Goal: Task Accomplishment & Management: Use online tool/utility

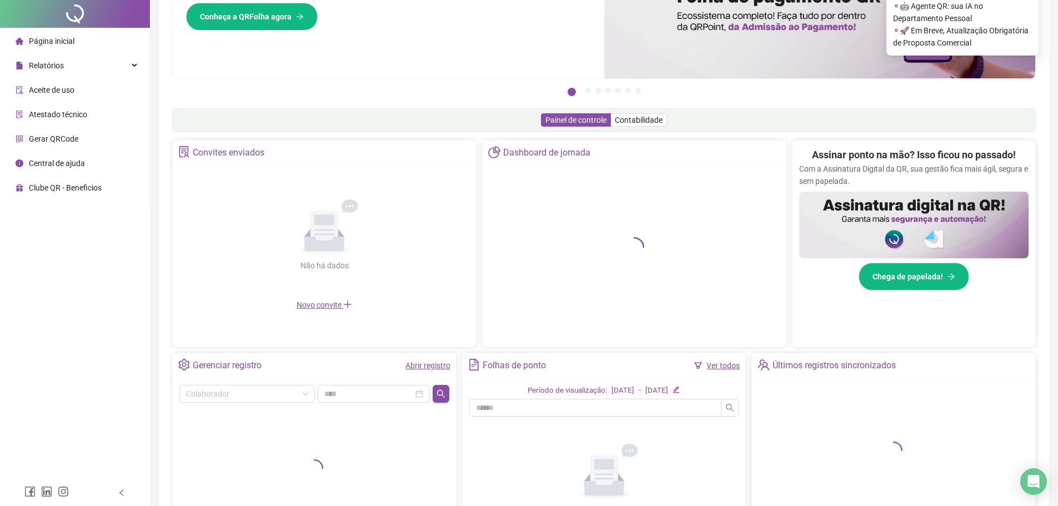
scroll to position [211, 0]
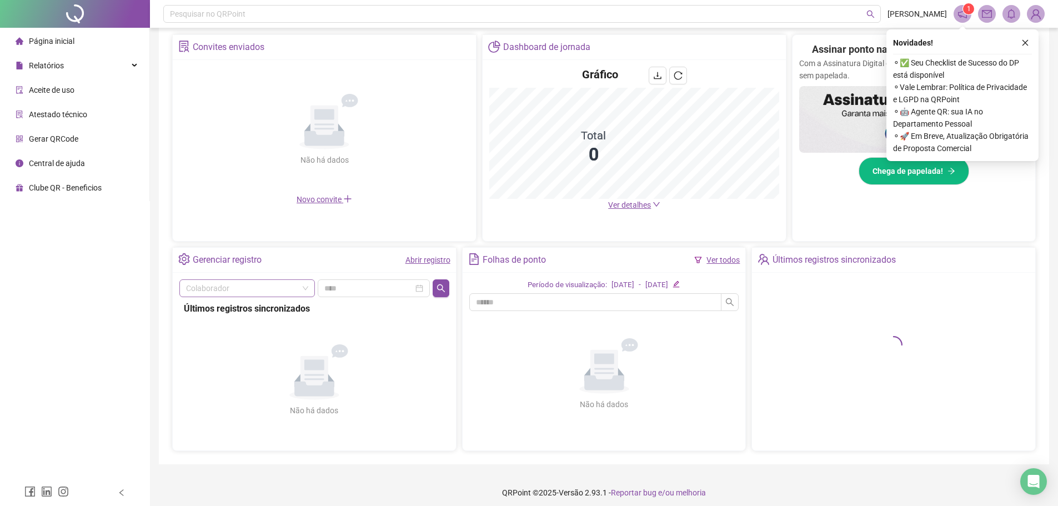
click at [249, 288] on input "search" at bounding box center [242, 288] width 112 height 17
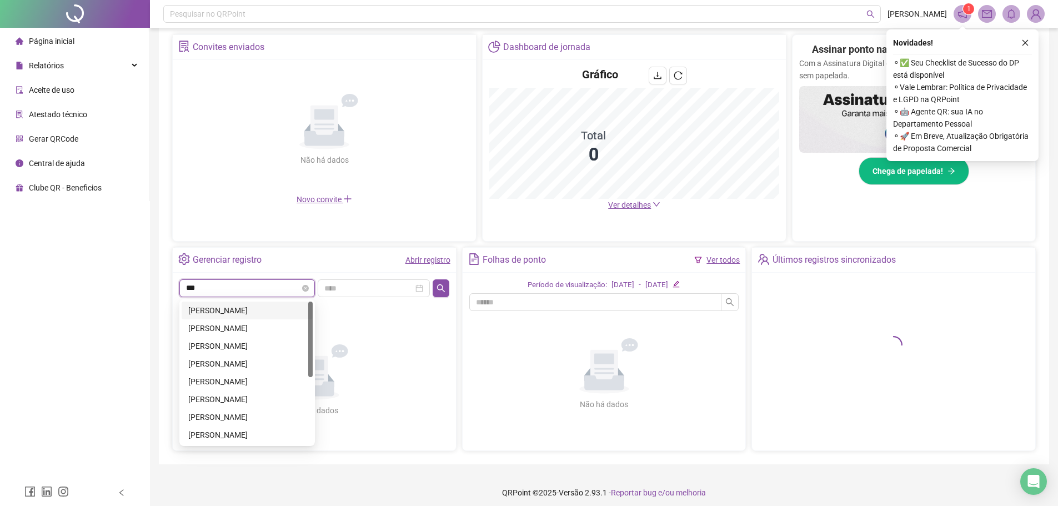
type input "****"
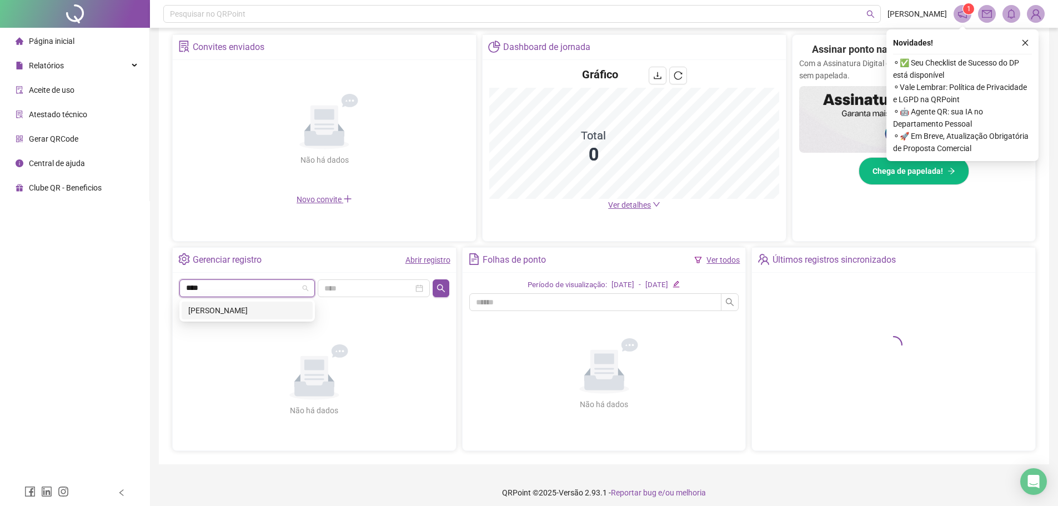
click at [250, 313] on div "CELSO JOSE GOUVEIA" at bounding box center [247, 310] width 118 height 12
click at [458, 288] on div "Gerenciar registro Abrir registro CELSO JOSE GOUVEIA CELSO JOSE GOUVEIA Últimos…" at bounding box center [604, 349] width 864 height 204
click at [441, 288] on icon "search" at bounding box center [440, 288] width 9 height 9
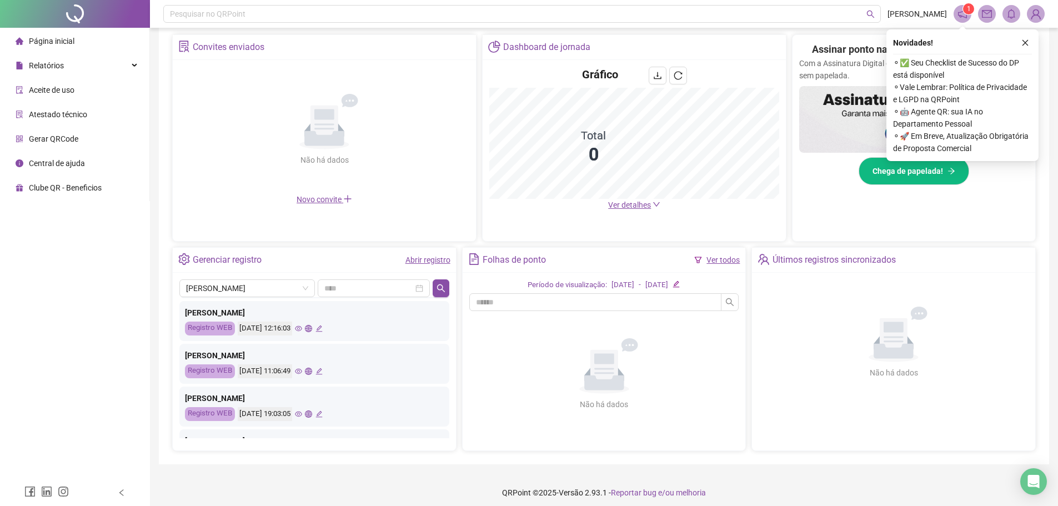
scroll to position [0, 0]
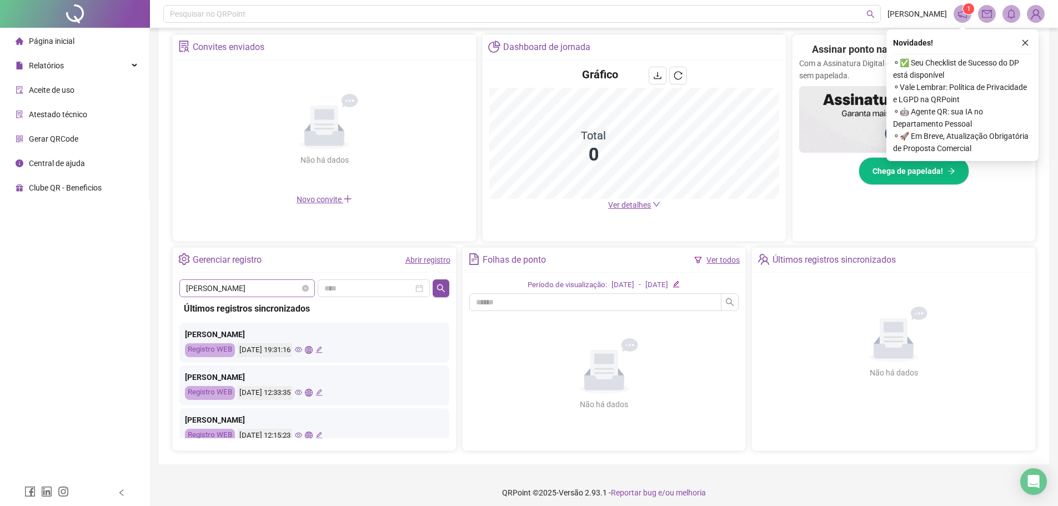
click at [285, 288] on span "CELSO JOSE GOUVEIA" at bounding box center [247, 288] width 122 height 17
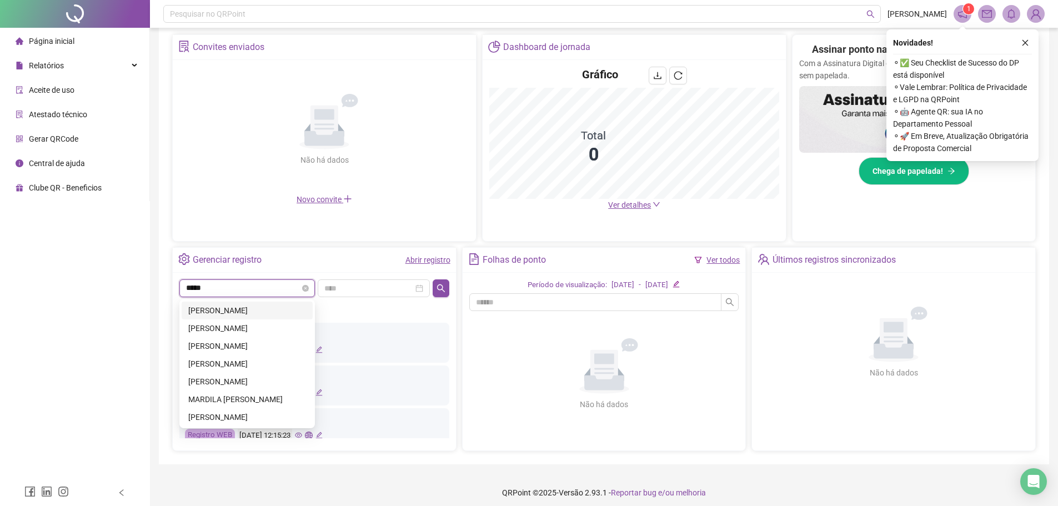
type input "******"
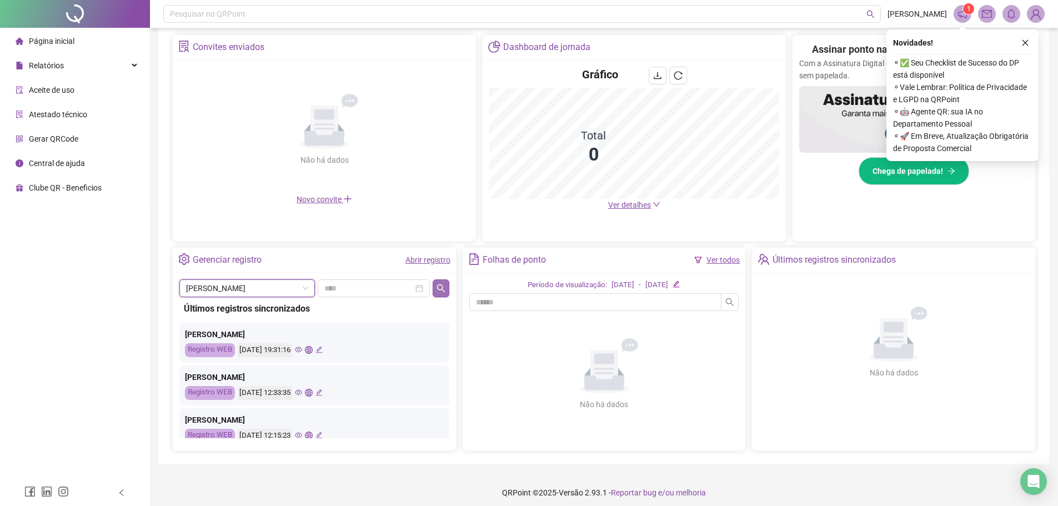
click at [440, 293] on button "button" at bounding box center [441, 288] width 16 height 18
click at [292, 352] on icon "eye" at bounding box center [287, 349] width 7 height 7
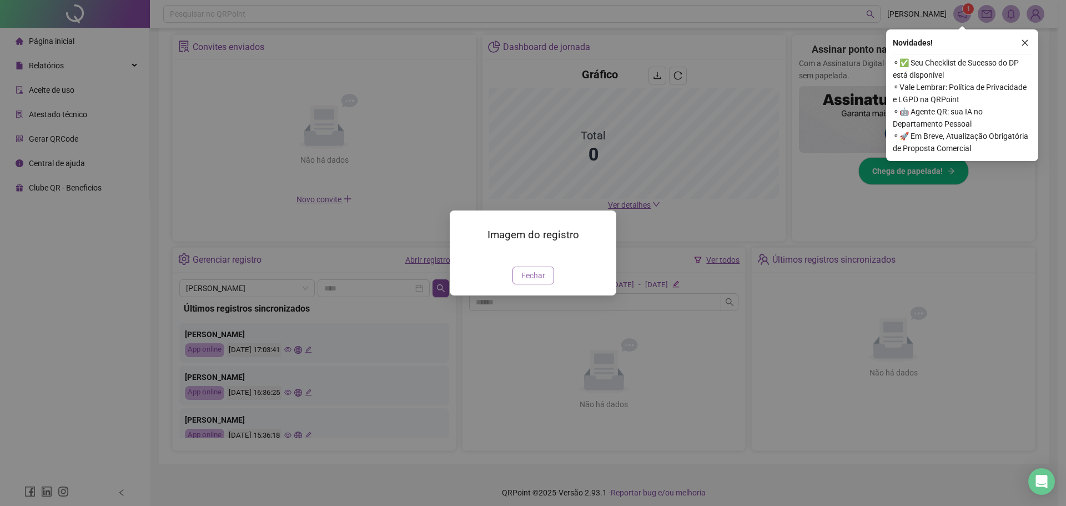
click at [525, 282] on span "Fechar" at bounding box center [533, 275] width 24 height 12
